Goal: Information Seeking & Learning: Learn about a topic

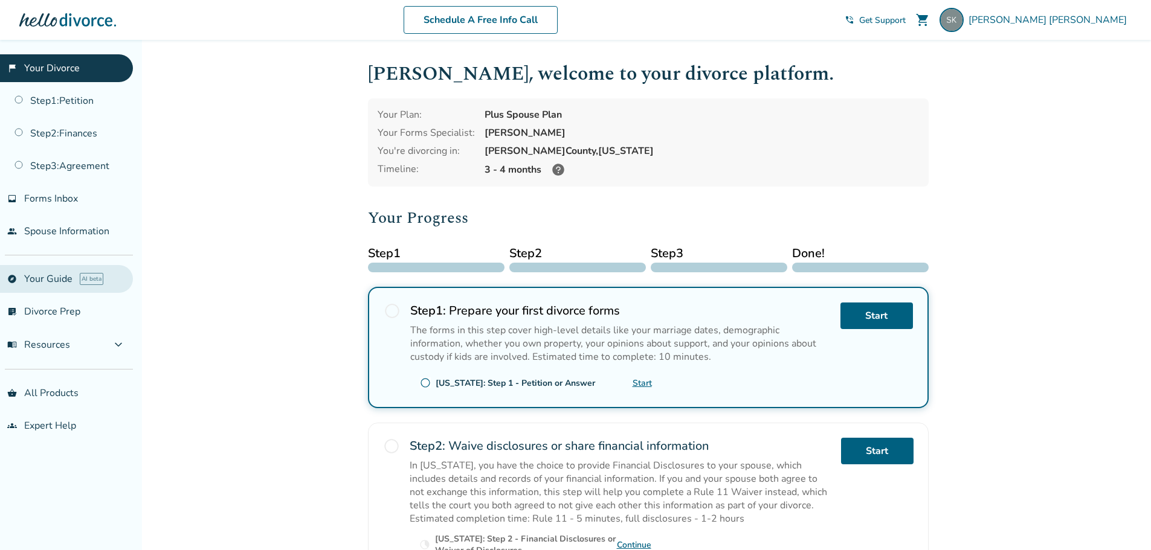
click at [28, 280] on link "explore Your Guide AI beta" at bounding box center [66, 279] width 133 height 28
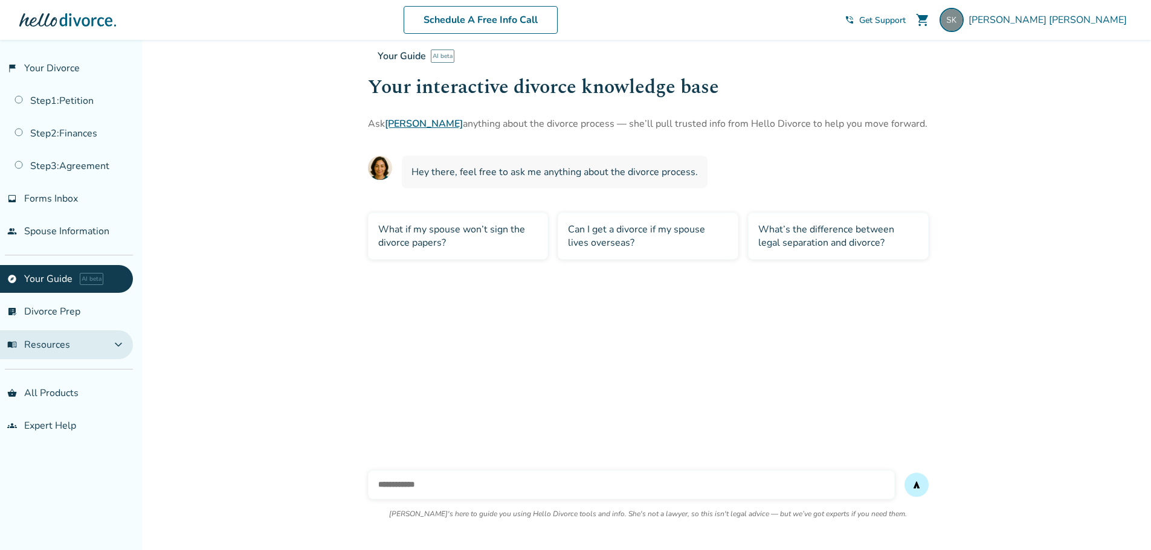
click at [45, 337] on button "menu_book Resources expand_more" at bounding box center [66, 344] width 133 height 29
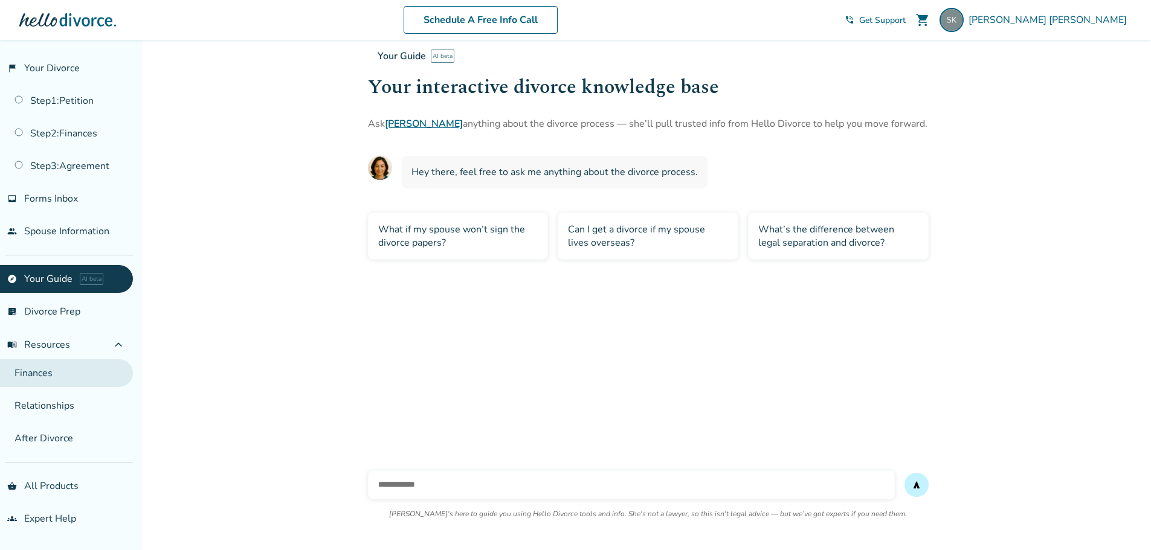
click at [48, 363] on link "Finances" at bounding box center [66, 373] width 133 height 28
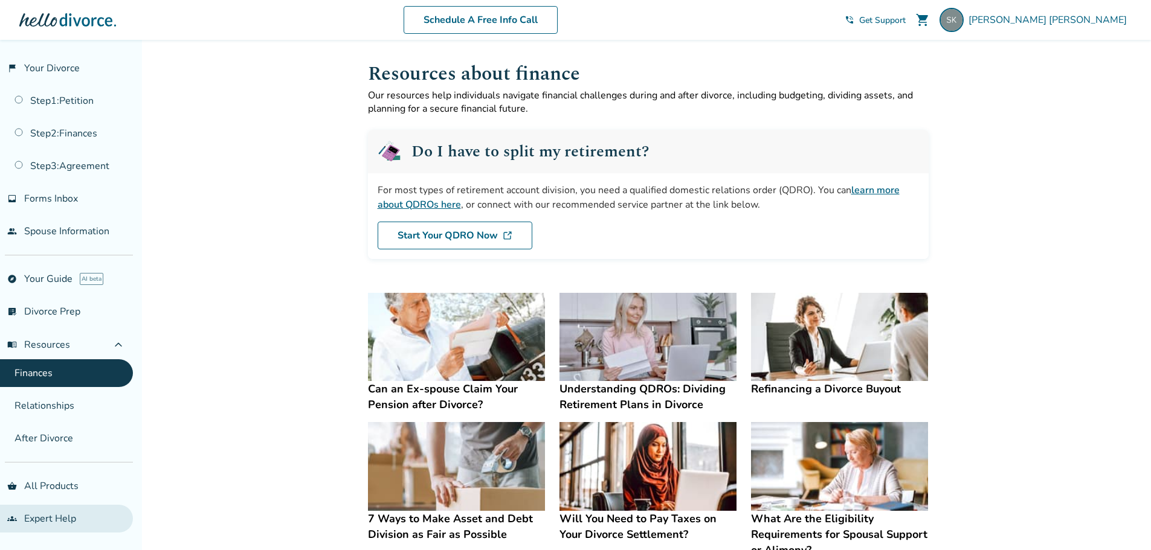
click at [46, 521] on link "groups Expert Help" at bounding box center [66, 519] width 133 height 28
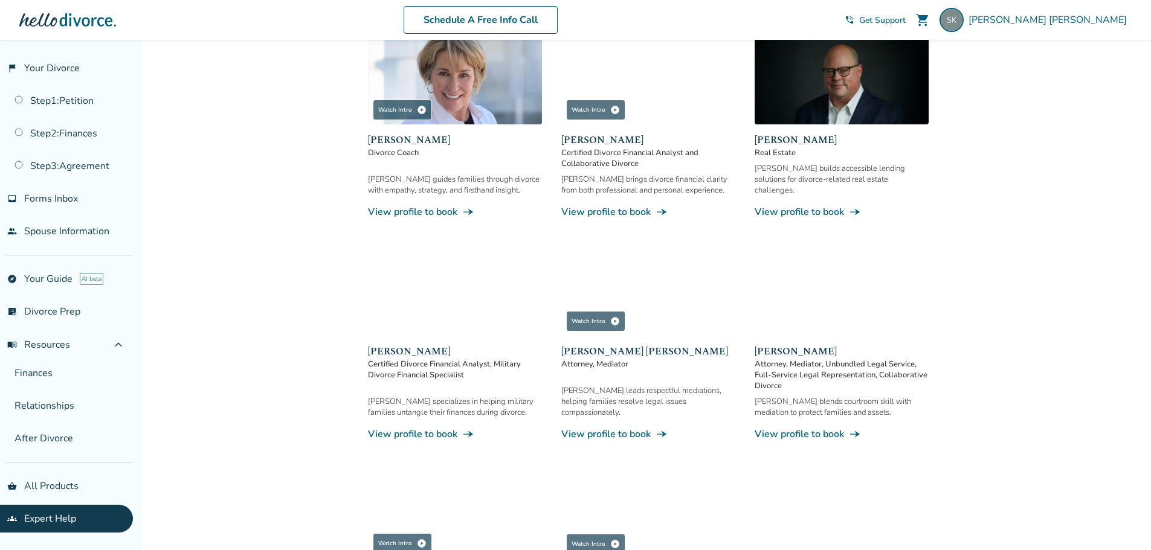
scroll to position [363, 0]
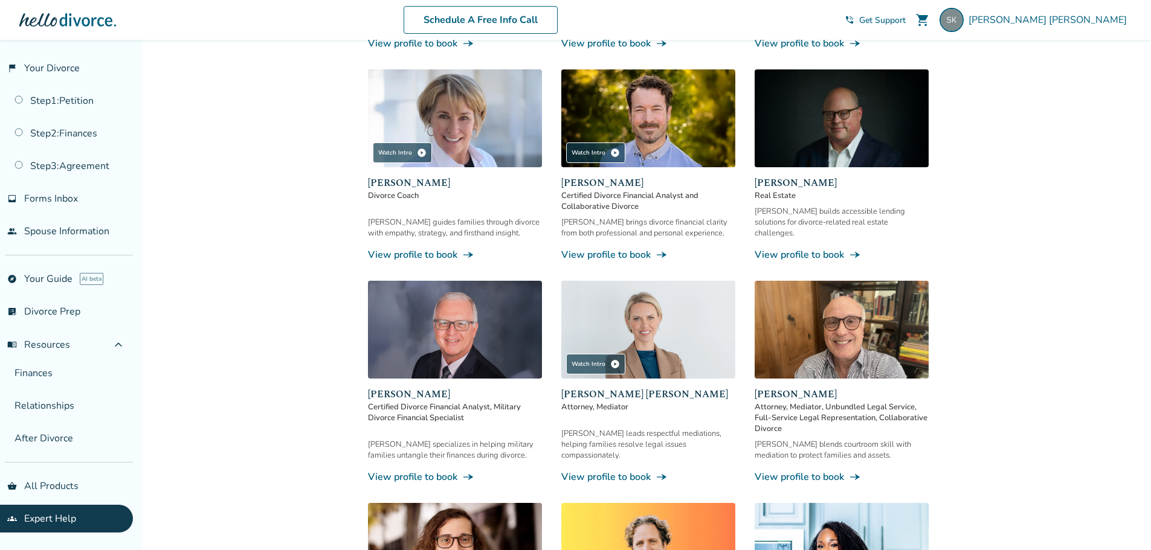
click at [804, 248] on link "View profile to book line_end_arrow_notch" at bounding box center [842, 254] width 174 height 13
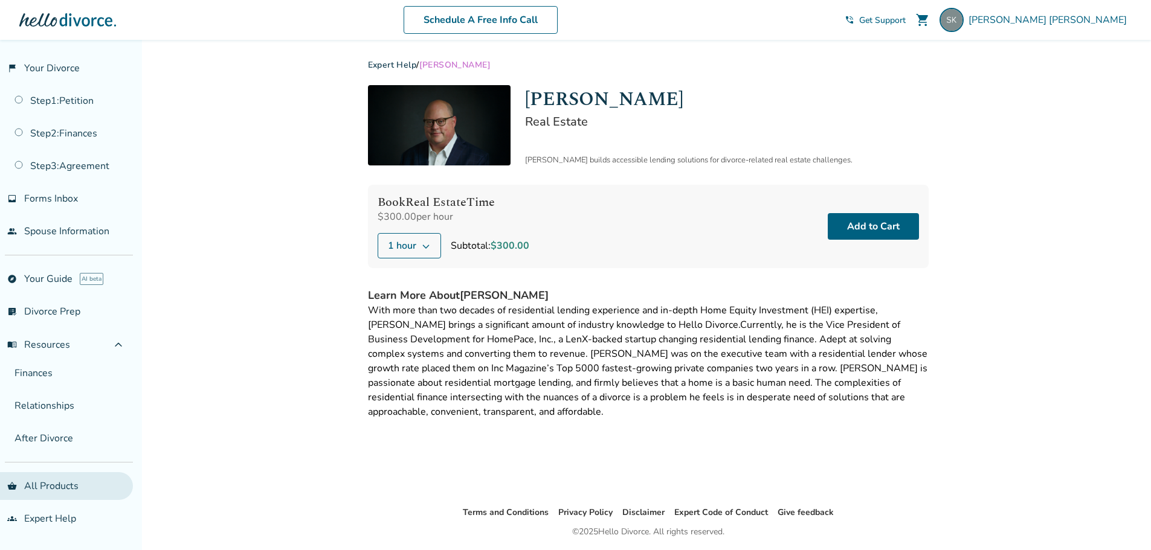
click at [43, 486] on link "shopping_basket All Products" at bounding box center [66, 486] width 133 height 28
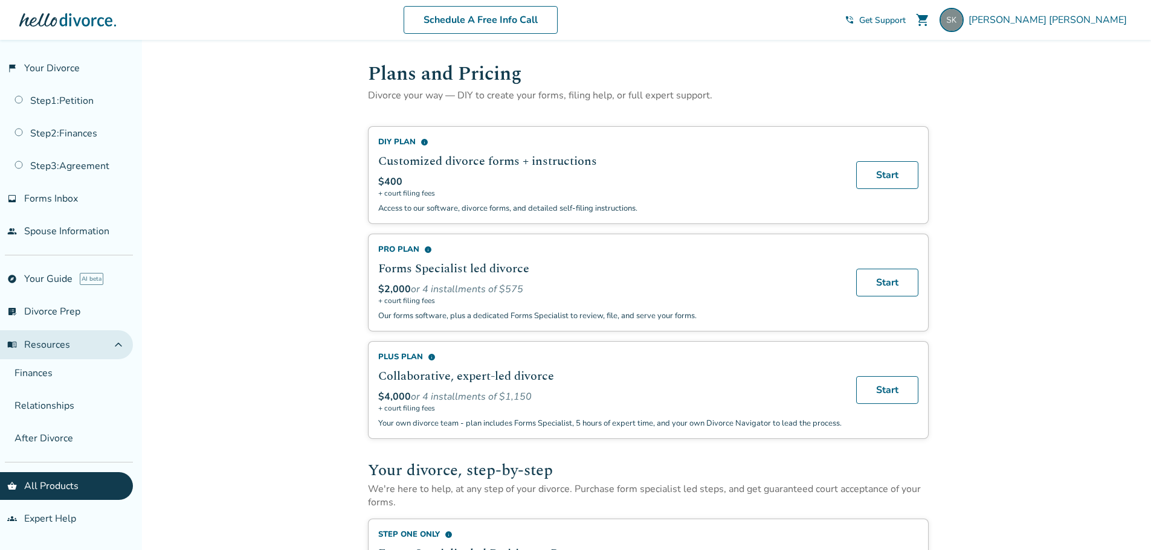
click at [40, 339] on span "menu_book Resources" at bounding box center [38, 344] width 63 height 13
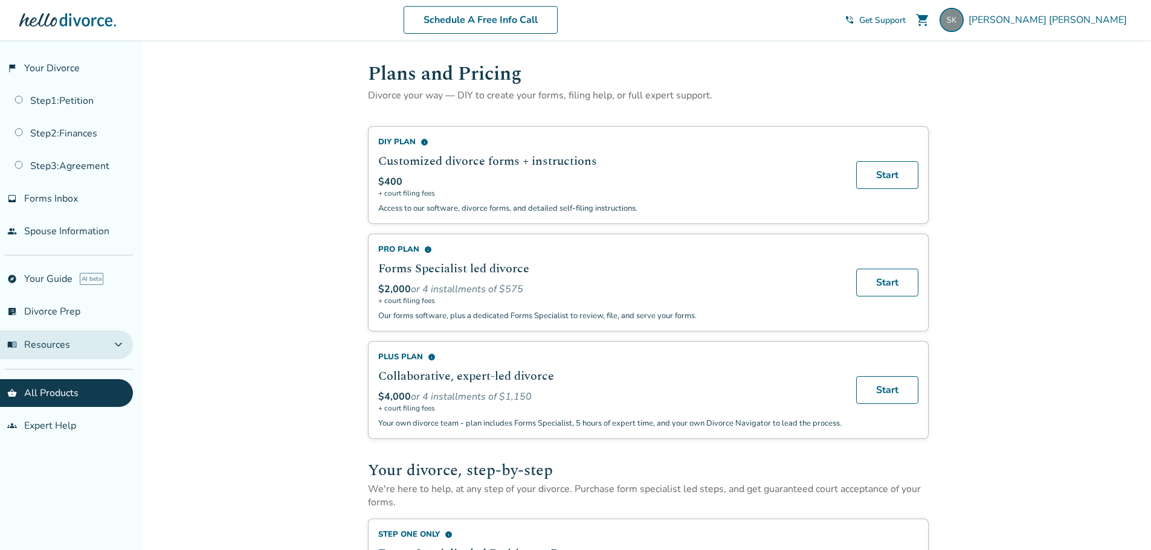
click at [40, 339] on span "menu_book Resources" at bounding box center [38, 344] width 63 height 13
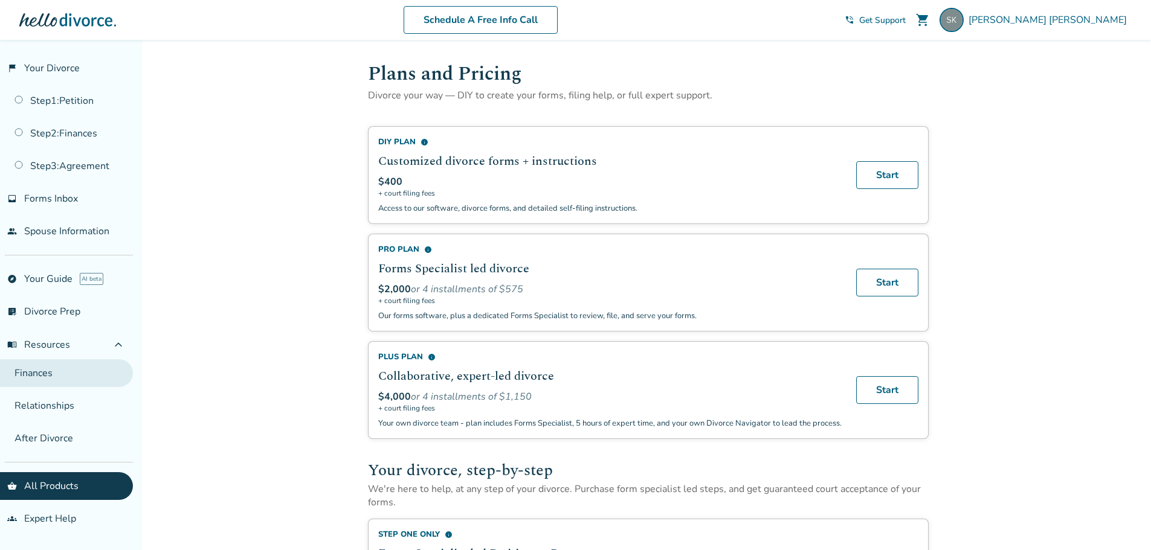
click at [43, 368] on link "Finances" at bounding box center [66, 373] width 133 height 28
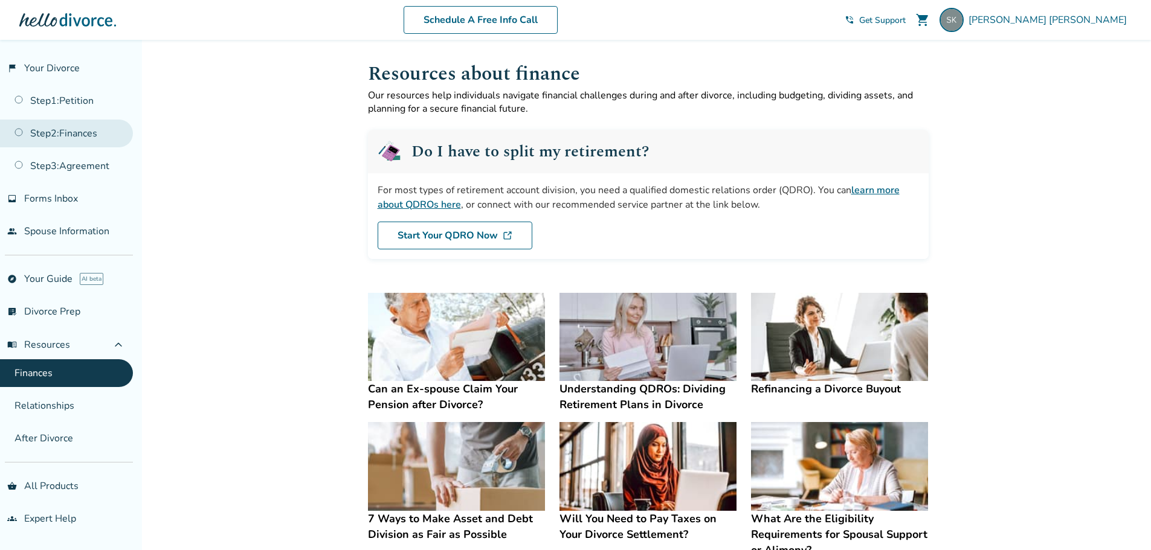
click at [53, 128] on link "Step 2 : Finances" at bounding box center [66, 134] width 133 height 28
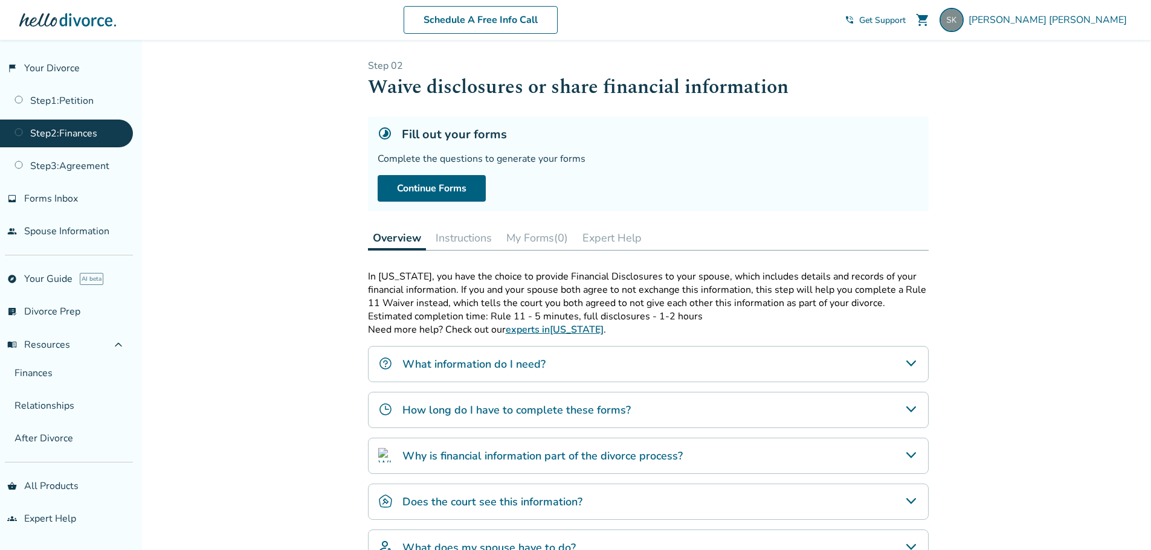
click at [462, 236] on button "Instructions" at bounding box center [464, 238] width 66 height 24
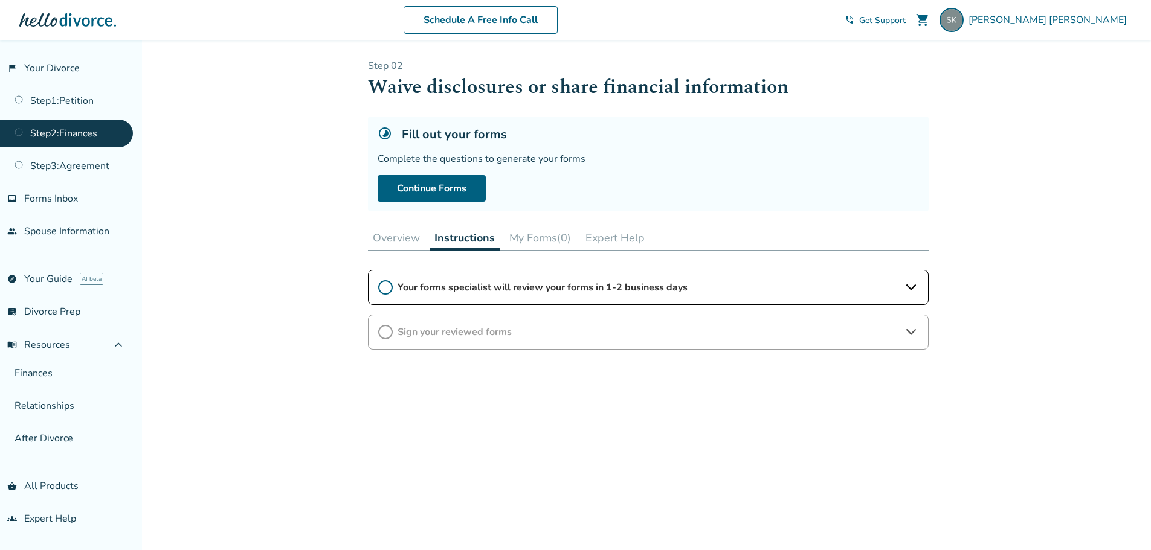
click at [539, 240] on button "My Forms (0)" at bounding box center [540, 238] width 71 height 24
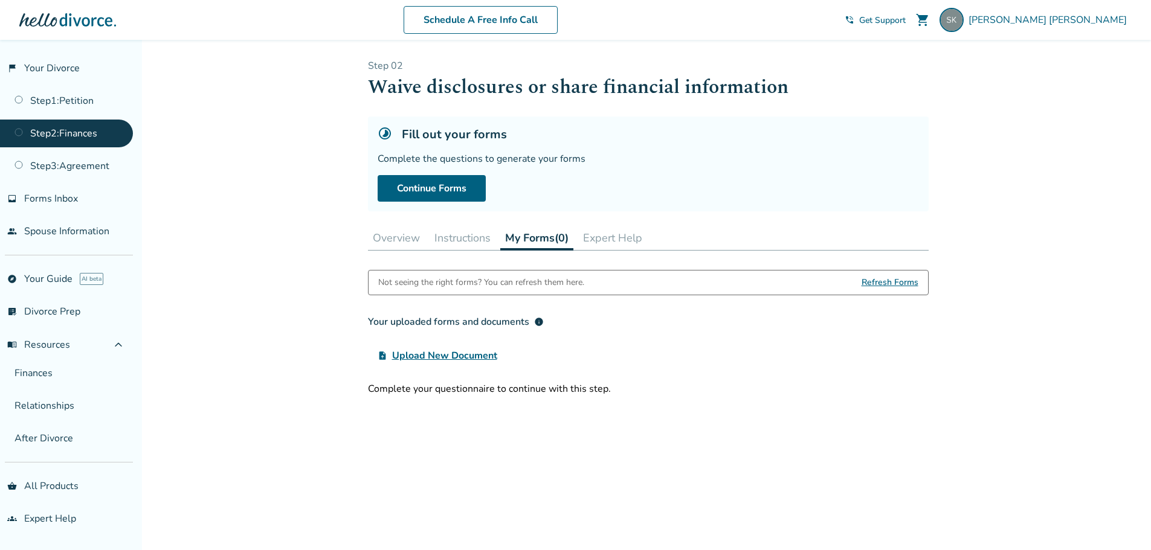
click at [626, 238] on button "Expert Help" at bounding box center [612, 238] width 69 height 24
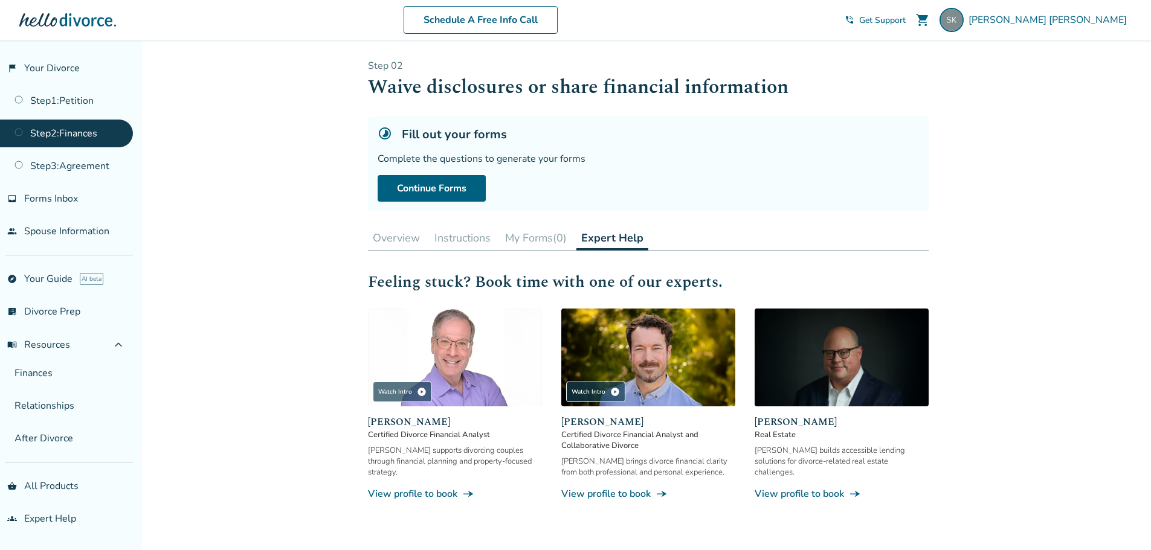
click at [386, 237] on button "Overview" at bounding box center [396, 238] width 57 height 24
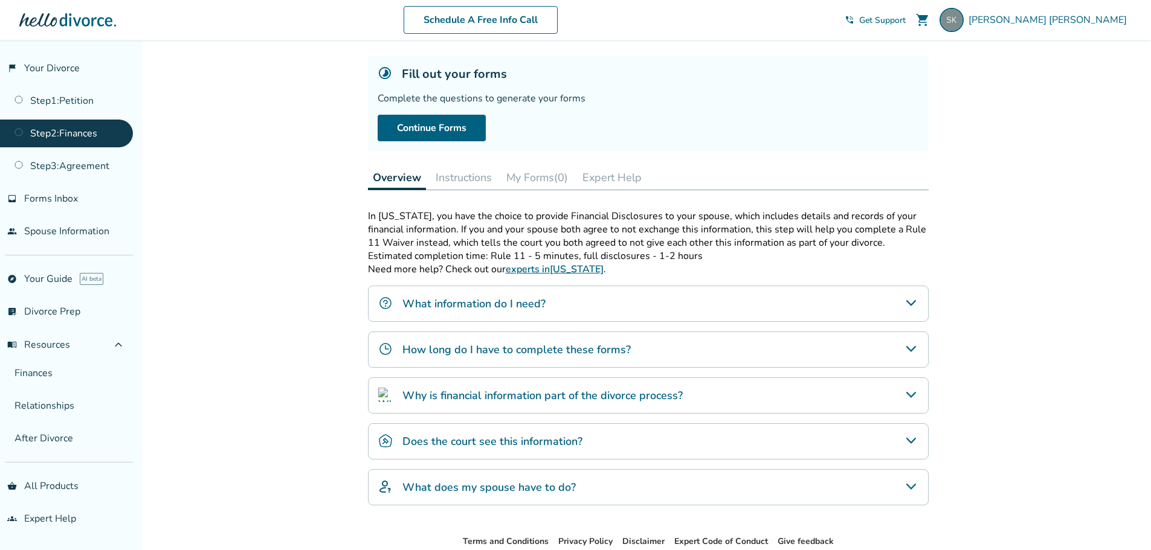
scroll to position [121, 0]
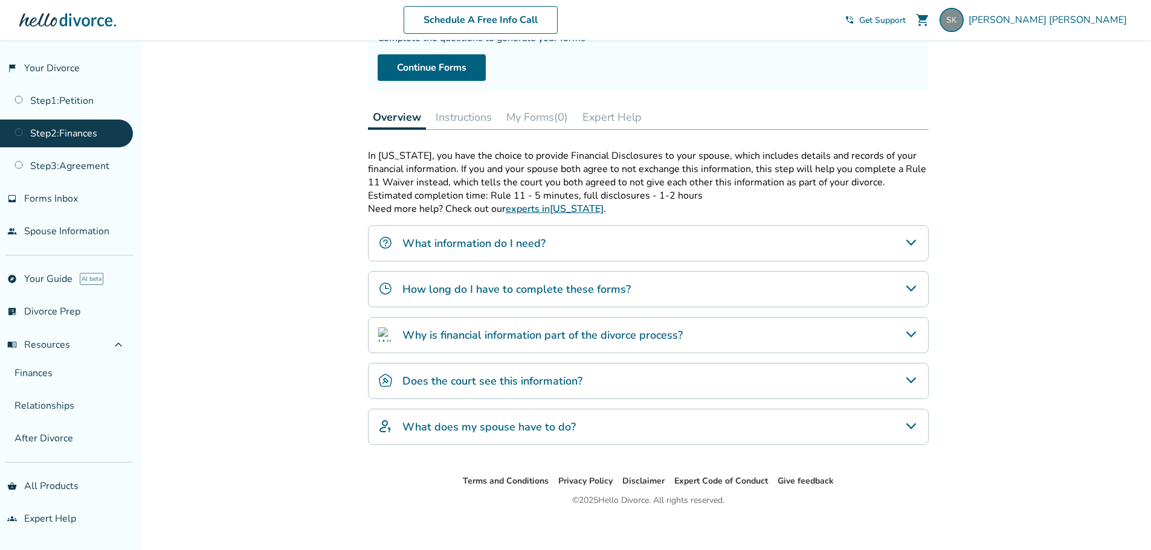
click at [534, 422] on h4 "What does my spouse have to do?" at bounding box center [488, 427] width 173 height 16
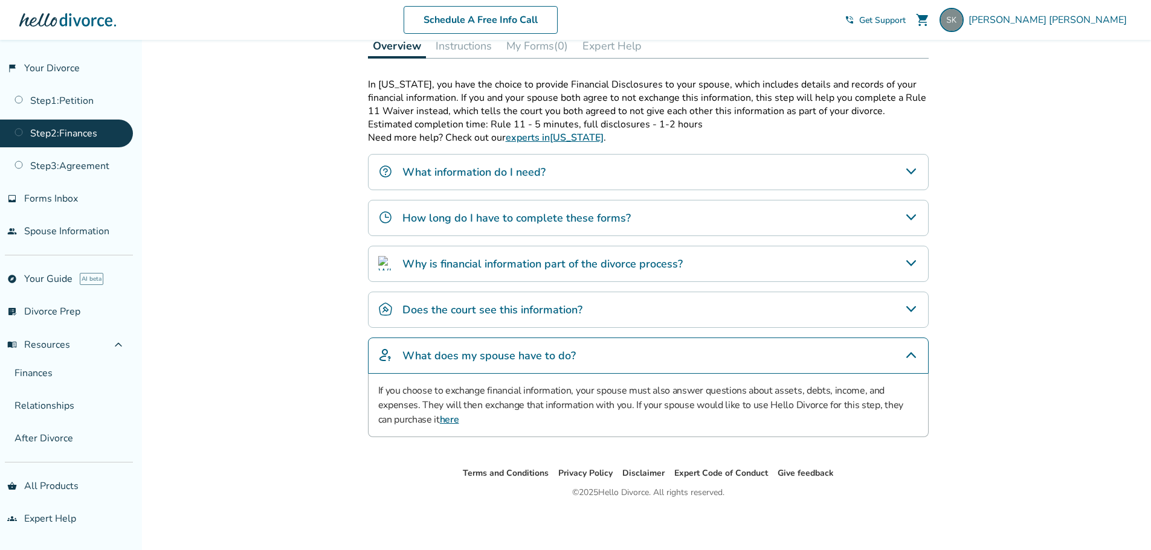
scroll to position [193, 0]
click at [45, 274] on link "explore Your Guide AI beta" at bounding box center [66, 279] width 133 height 28
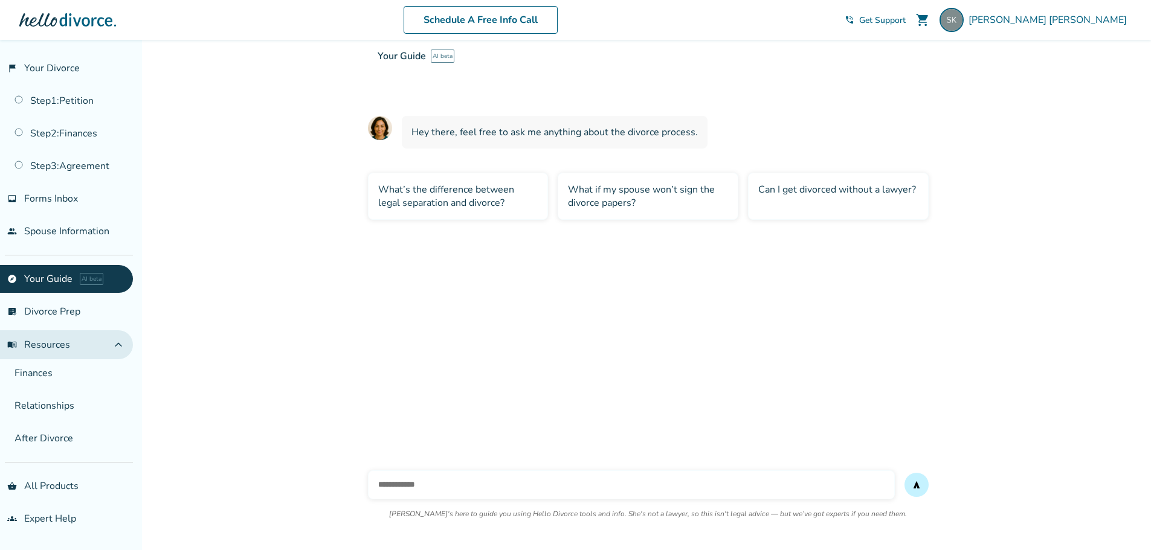
click at [69, 347] on button "menu_book Resources expand_less" at bounding box center [66, 344] width 133 height 29
click at [69, 347] on button "menu_book Resources expand_more" at bounding box center [66, 344] width 133 height 29
click at [59, 129] on link "Step 2 : Finances" at bounding box center [66, 134] width 133 height 28
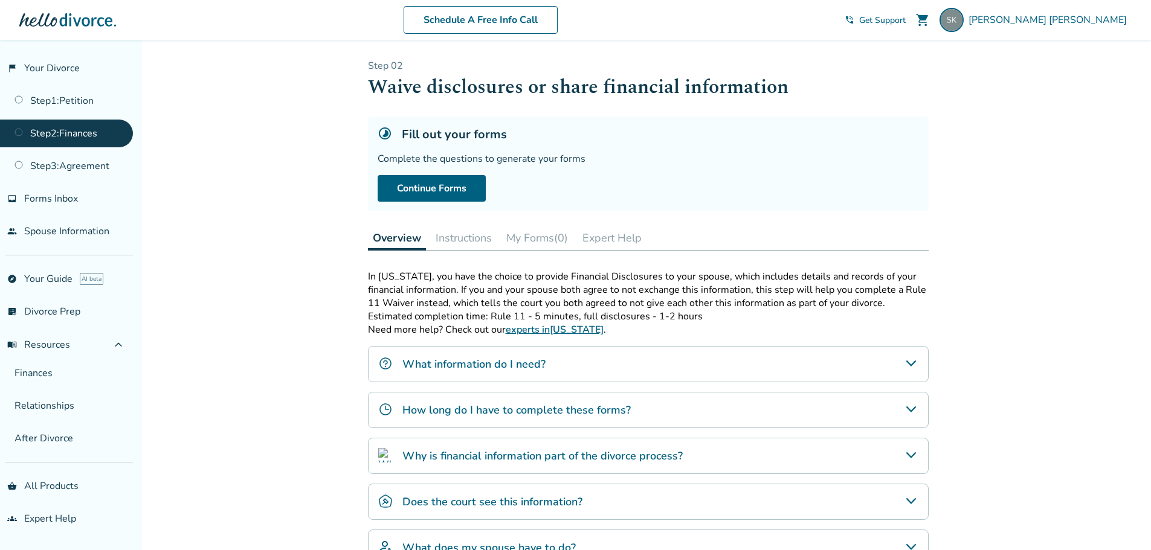
click at [508, 415] on h4 "How long do I have to complete these forms?" at bounding box center [516, 410] width 228 height 16
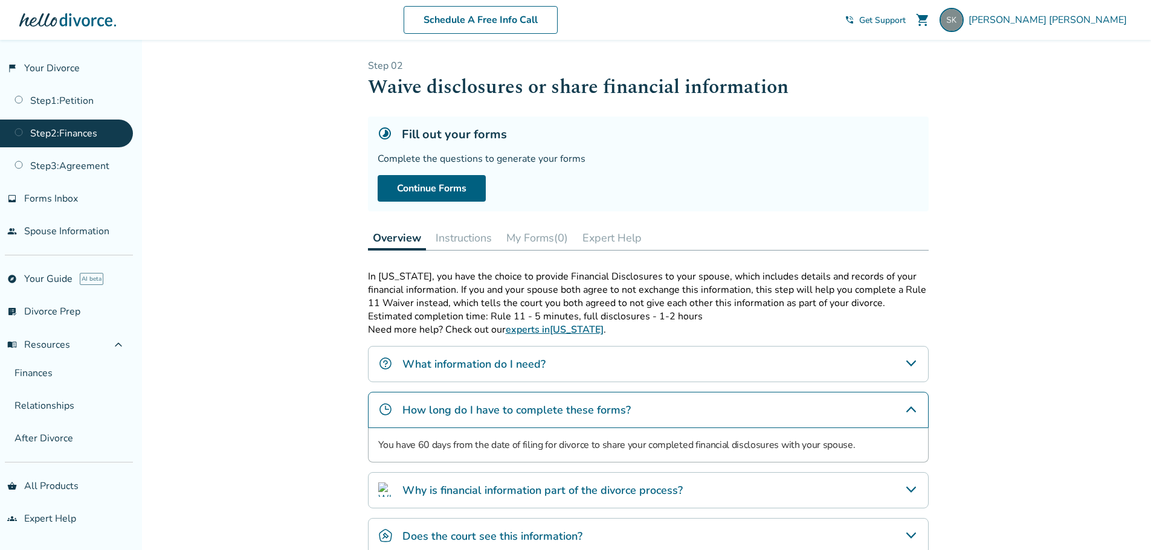
click at [506, 408] on h4 "How long do I have to complete these forms?" at bounding box center [516, 410] width 228 height 16
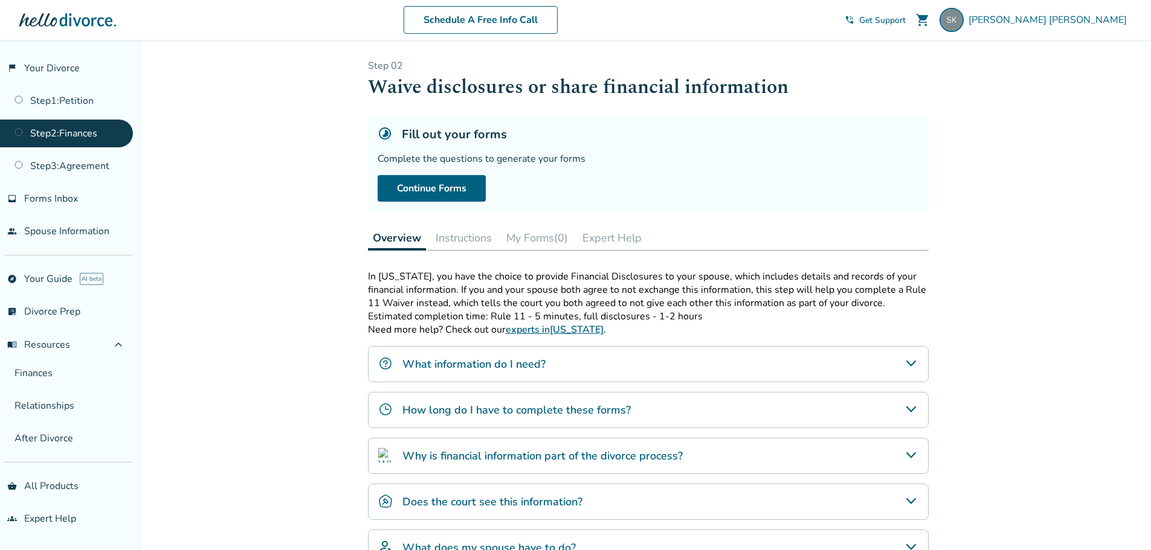
click at [506, 408] on h4 "How long do I have to complete these forms?" at bounding box center [516, 410] width 228 height 16
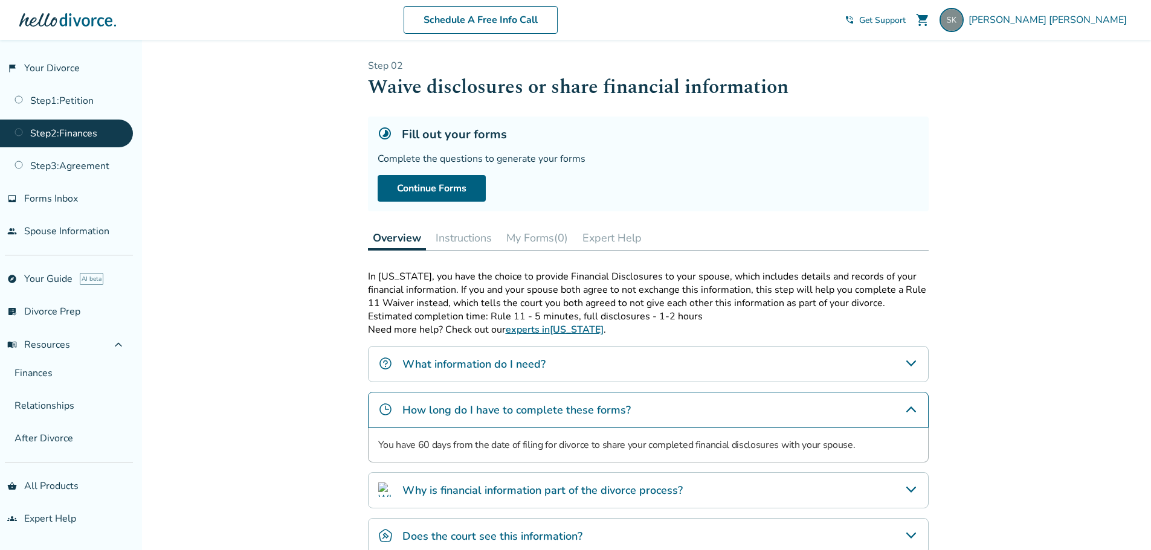
click at [506, 408] on h4 "How long do I have to complete these forms?" at bounding box center [516, 410] width 228 height 16
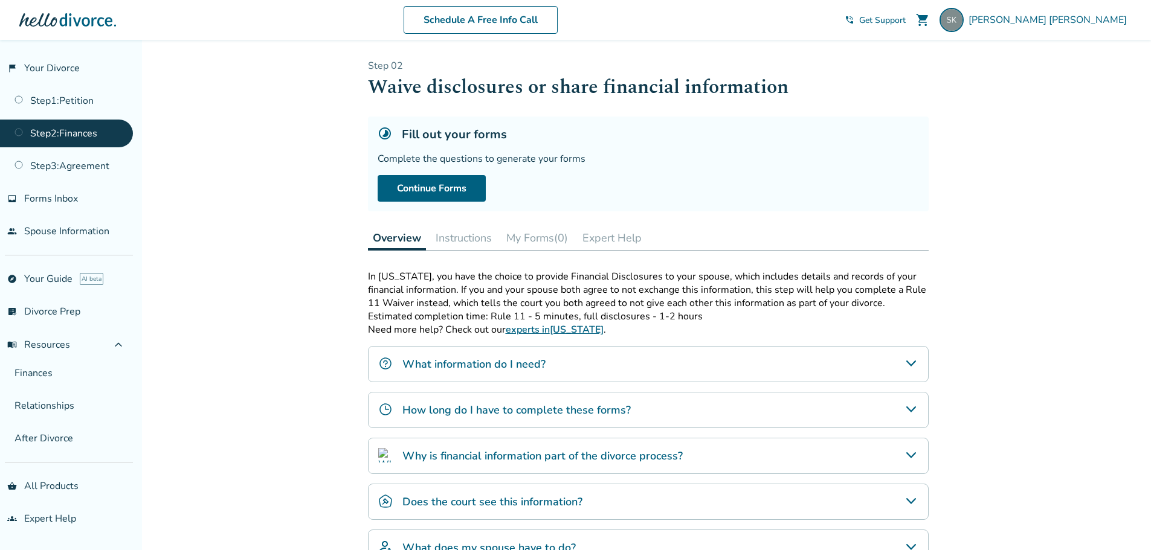
click at [498, 356] on h4 "What information do I need?" at bounding box center [473, 364] width 143 height 16
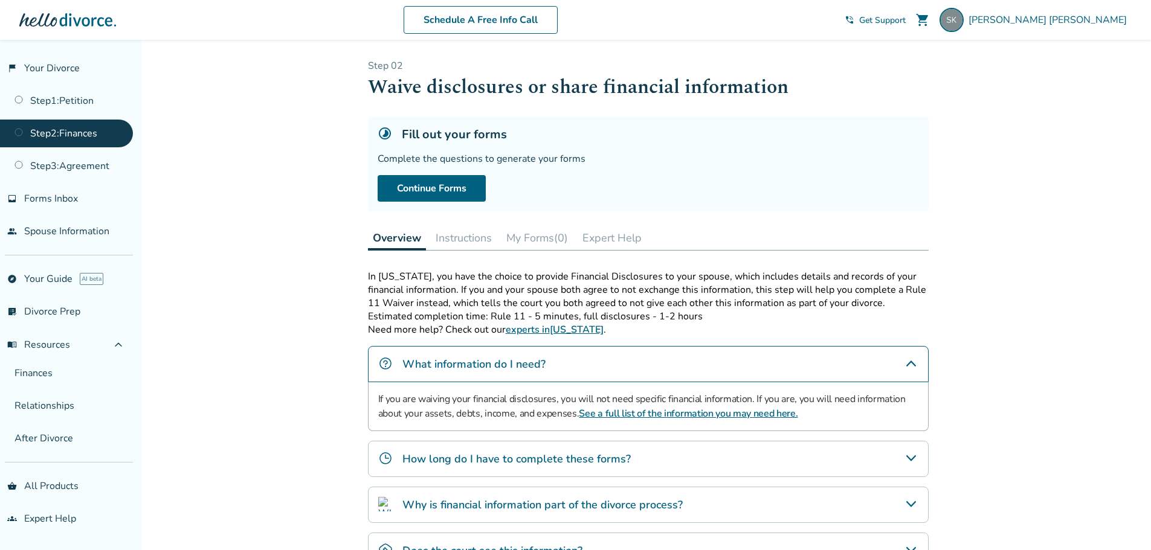
click at [625, 410] on link "See a full list of the information you may need here." at bounding box center [688, 413] width 219 height 13
click at [462, 237] on button "Instructions" at bounding box center [464, 238] width 66 height 24
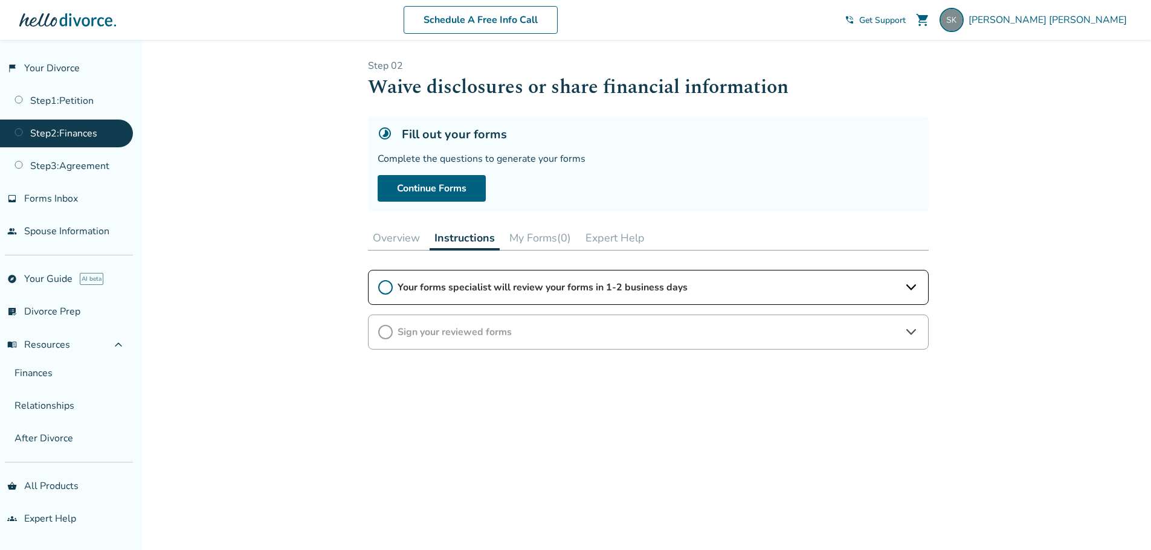
click at [397, 237] on button "Overview" at bounding box center [396, 238] width 57 height 24
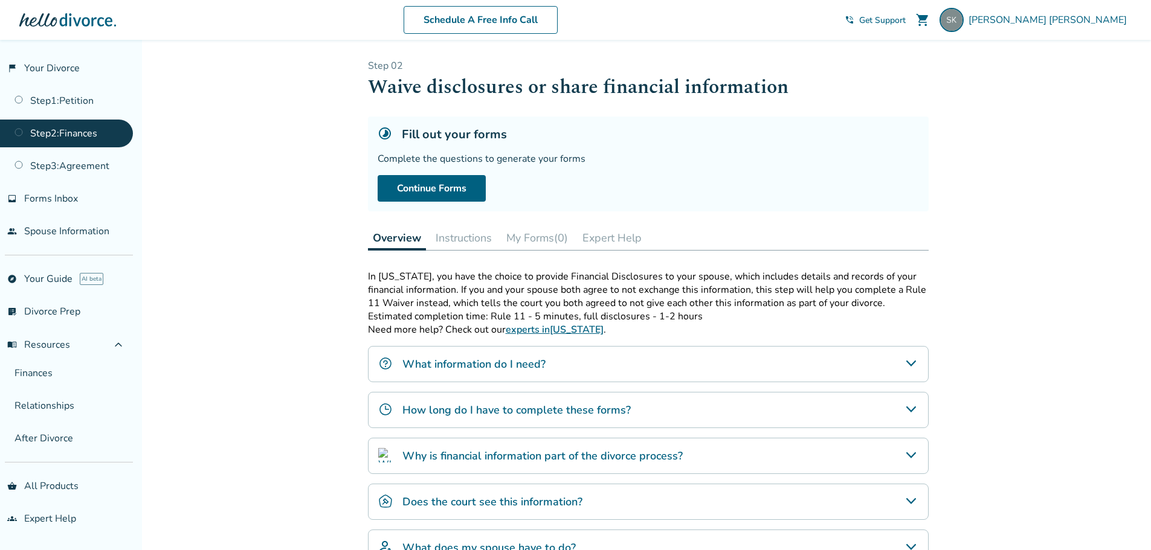
click at [438, 366] on h4 "What information do I need?" at bounding box center [473, 364] width 143 height 16
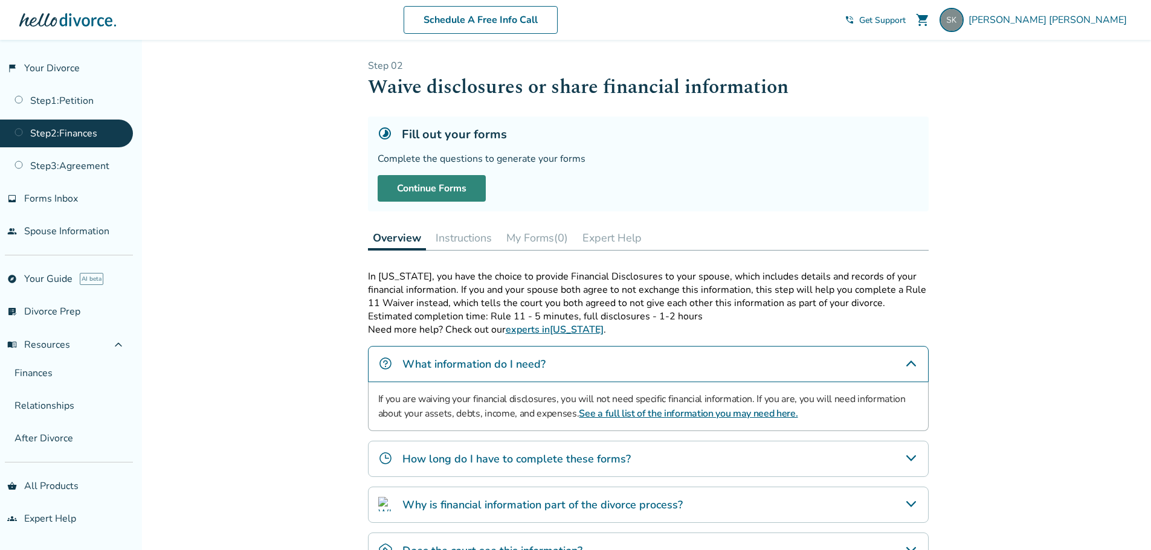
click at [431, 187] on link "Continue Forms" at bounding box center [432, 188] width 108 height 27
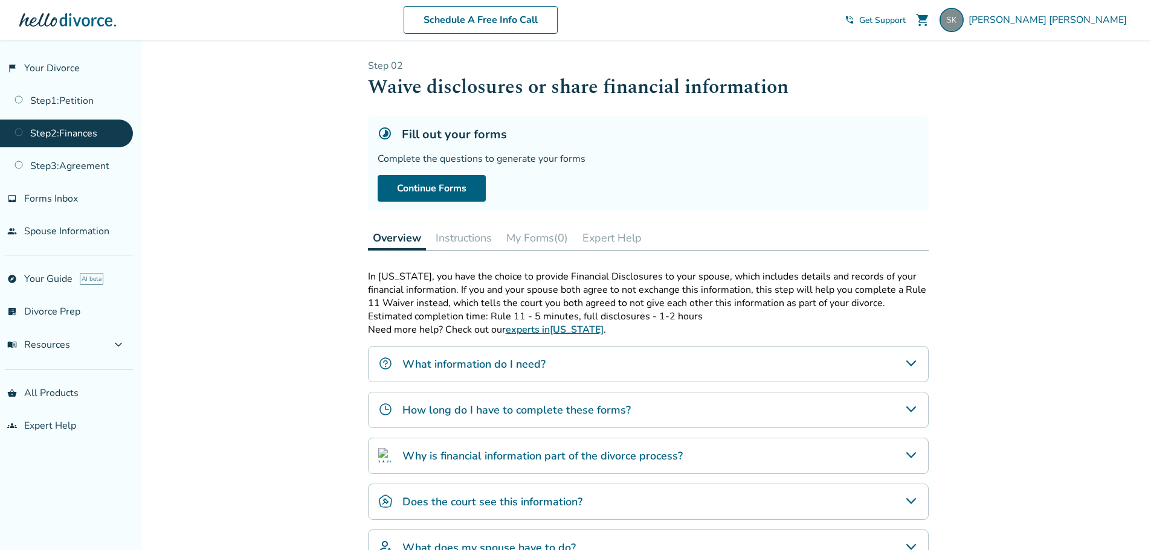
click at [906, 20] on span "Get Support" at bounding box center [882, 20] width 47 height 11
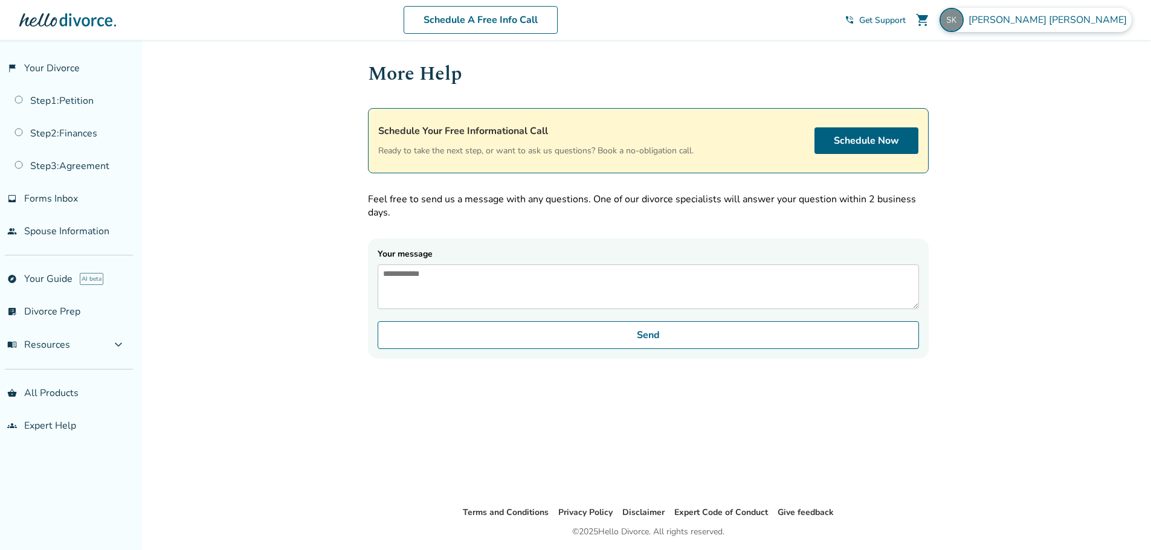
click at [964, 19] on img at bounding box center [952, 20] width 24 height 24
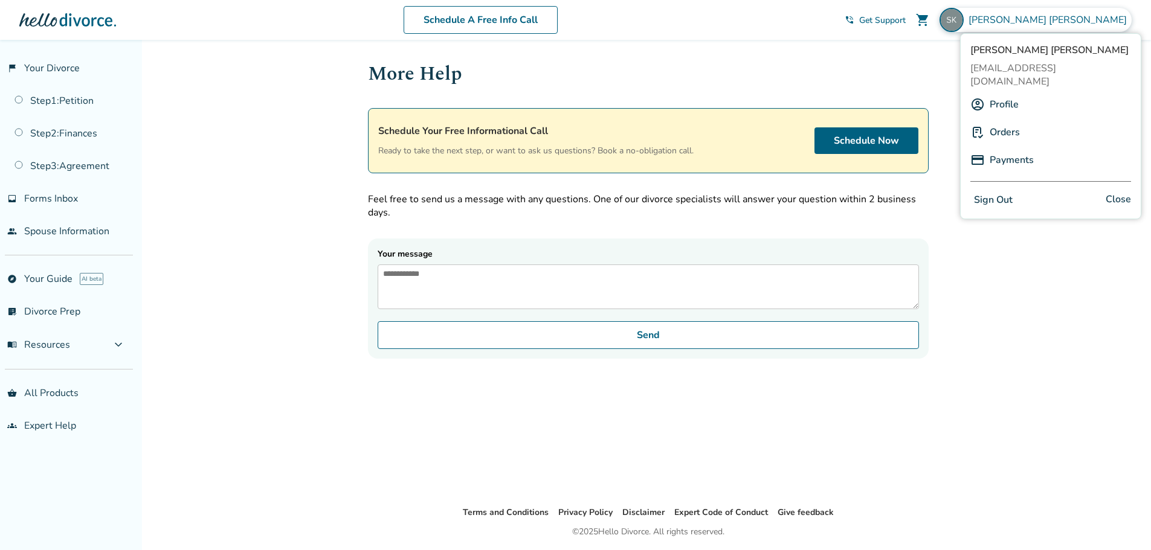
click at [814, 71] on h1 "More Help" at bounding box center [648, 74] width 561 height 30
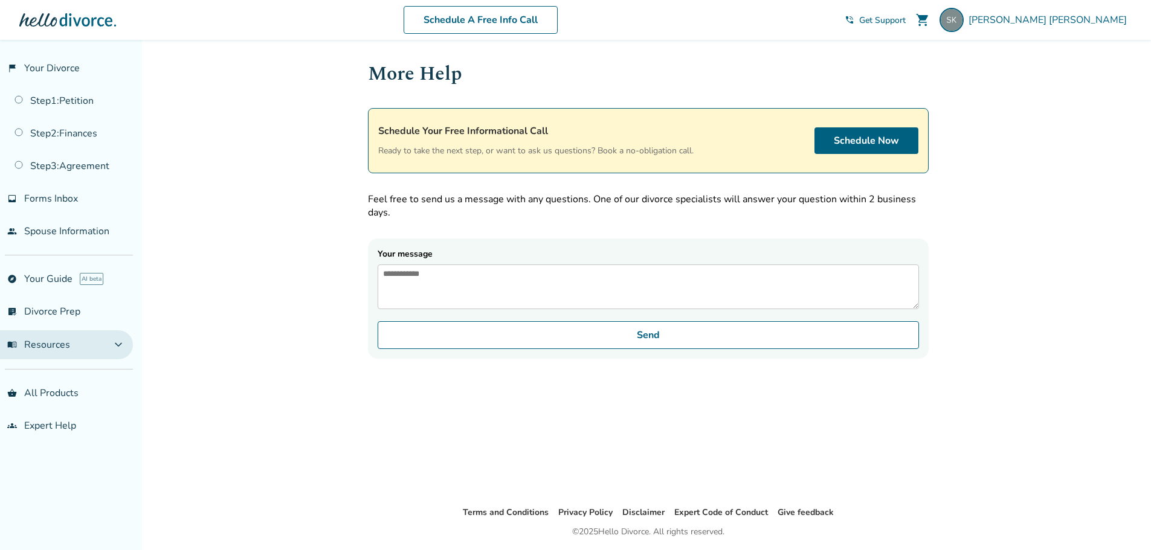
click at [42, 354] on button "menu_book Resources expand_more" at bounding box center [66, 344] width 133 height 29
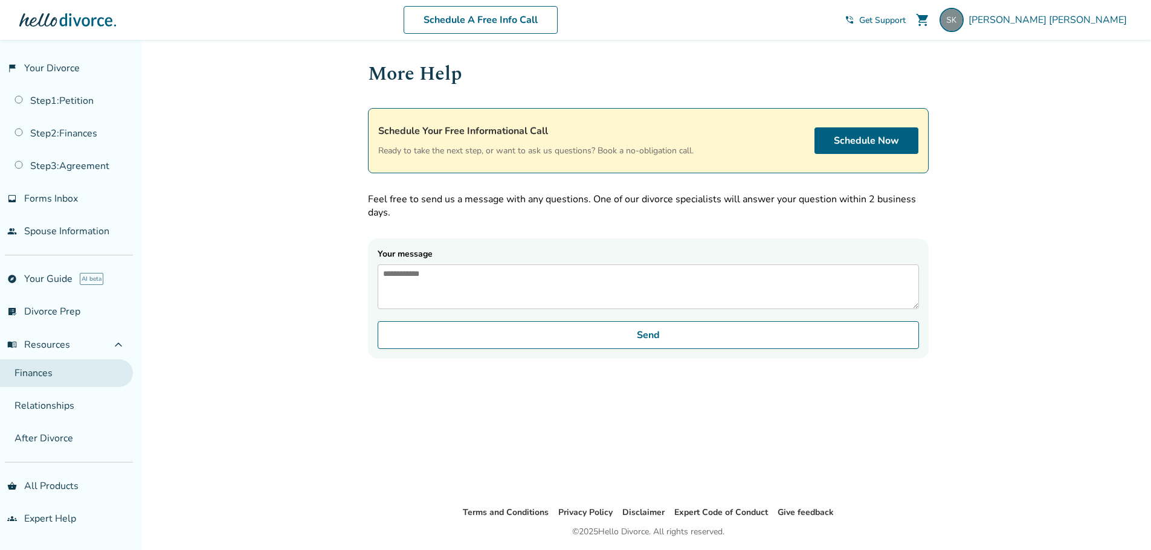
click at [33, 375] on link "Finances" at bounding box center [66, 373] width 133 height 28
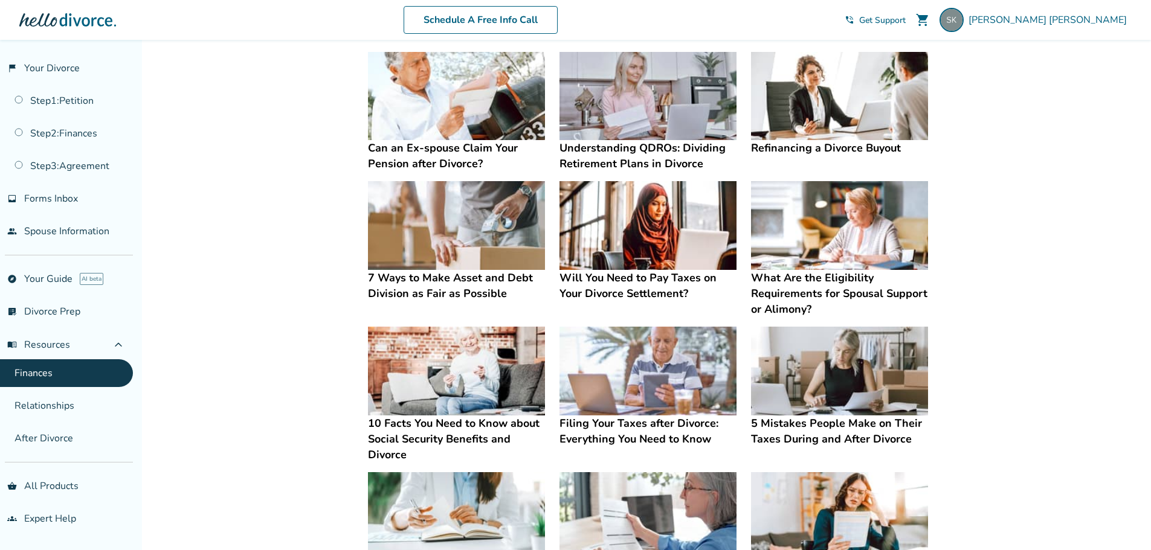
scroll to position [242, 0]
click at [442, 279] on h4 "7 Ways to Make Asset and Debt Division as Fair as Possible" at bounding box center [456, 284] width 177 height 31
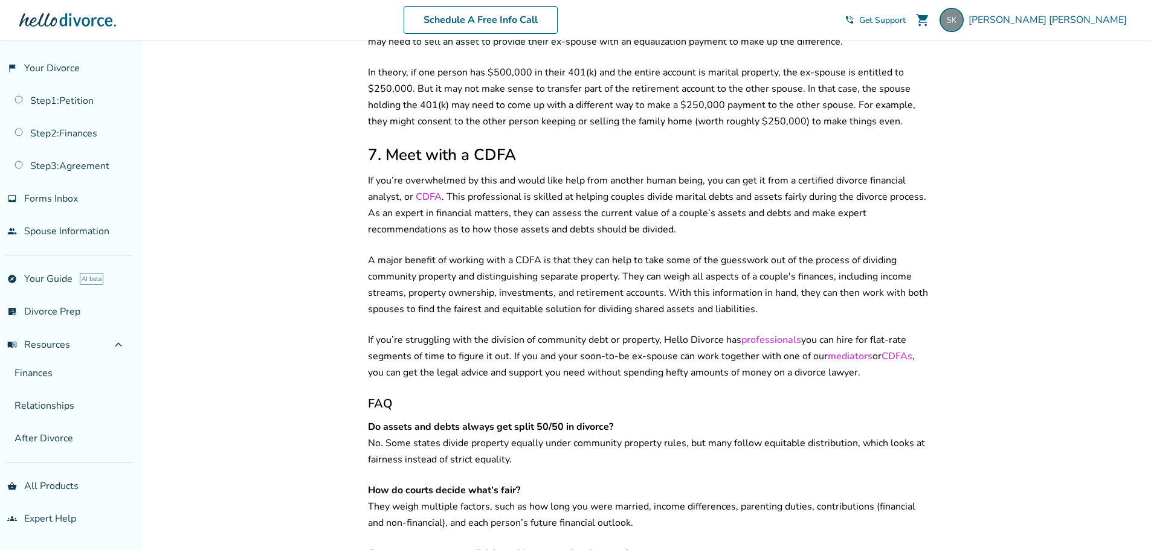
scroll to position [1933, 0]
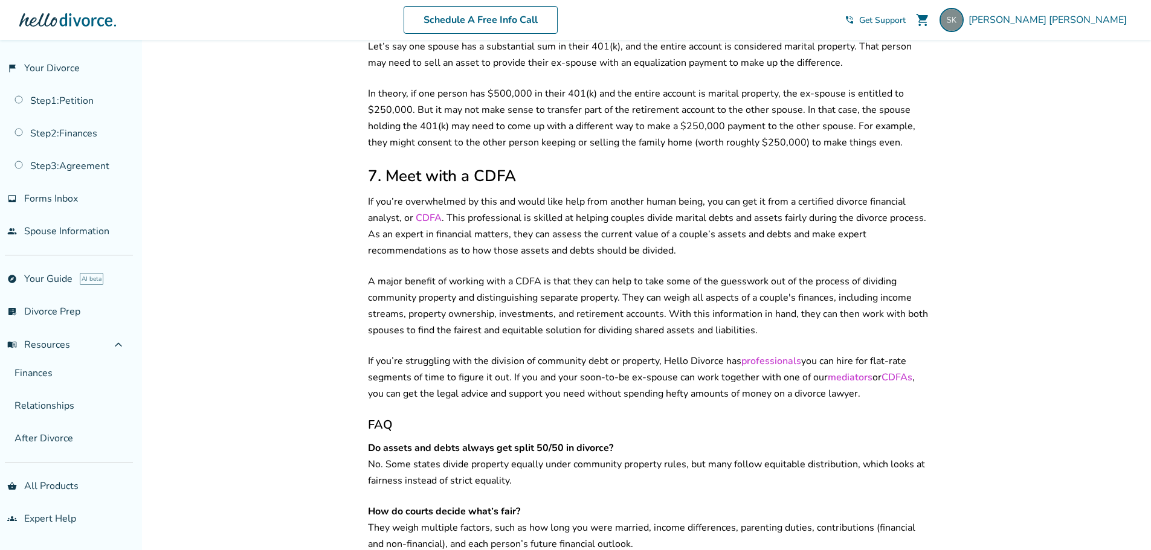
click at [428, 211] on link "CDFA" at bounding box center [429, 217] width 26 height 13
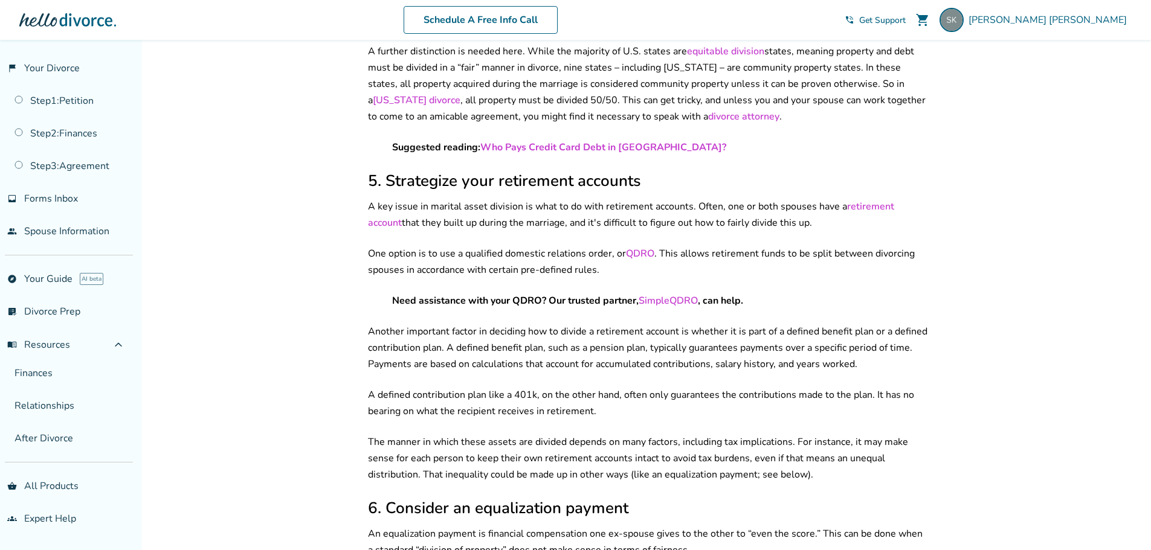
scroll to position [1269, 0]
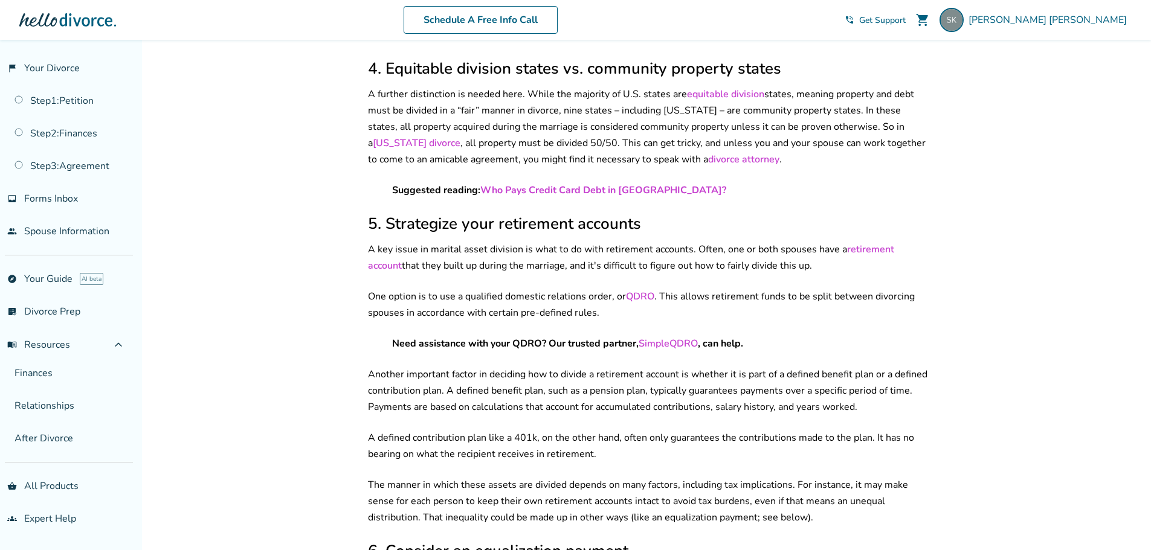
click at [634, 290] on link "QDRO" at bounding box center [640, 296] width 28 height 13
